Goal: Information Seeking & Learning: Learn about a topic

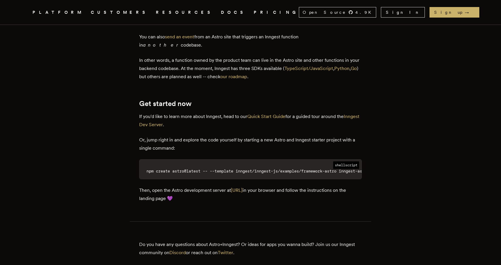
scroll to position [1174, 0]
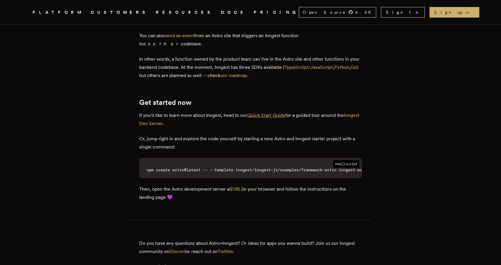
click at [274, 112] on link "Quick Start Guide" at bounding box center [266, 115] width 38 height 6
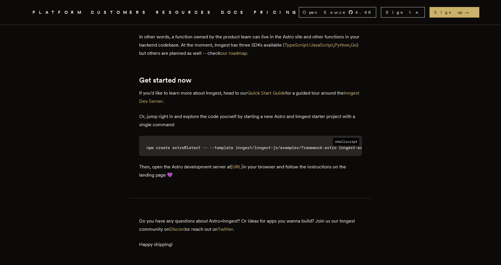
scroll to position [1196, 0]
click at [161, 93] on link "Inngest Dev Server" at bounding box center [249, 97] width 220 height 14
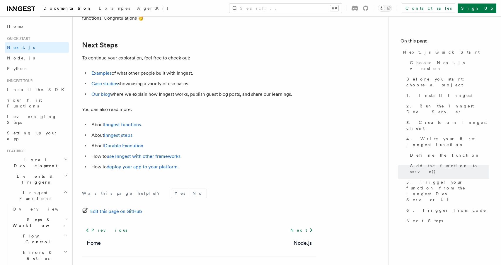
scroll to position [3650, 0]
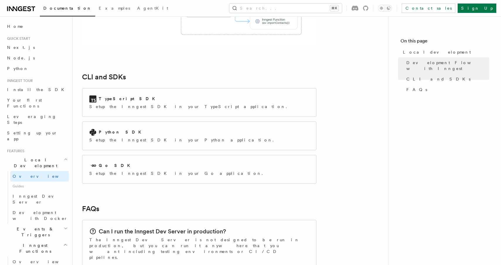
scroll to position [775, 0]
